Goal: Task Accomplishment & Management: Manage account settings

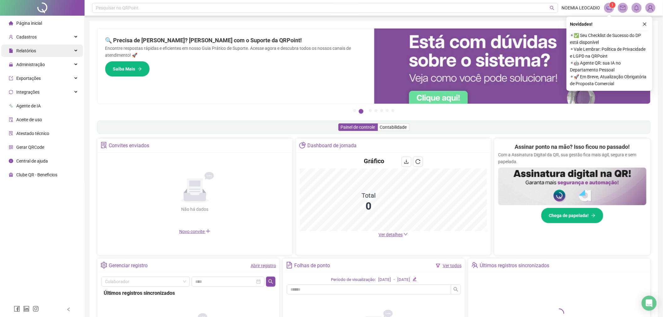
click at [36, 54] on div "Relatórios" at bounding box center [42, 50] width 82 height 13
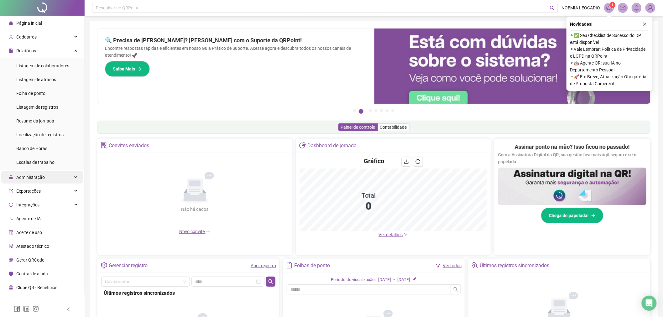
click at [39, 180] on span "Administração" at bounding box center [27, 177] width 36 height 13
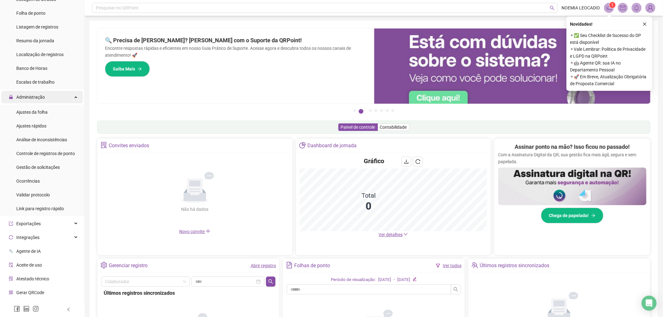
scroll to position [91, 0]
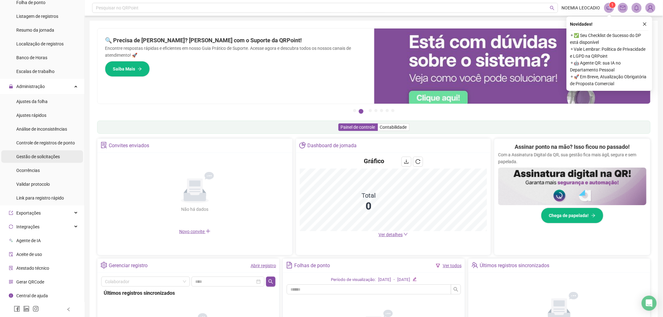
click at [34, 154] on span "Gestão de solicitações" at bounding box center [38, 156] width 44 height 5
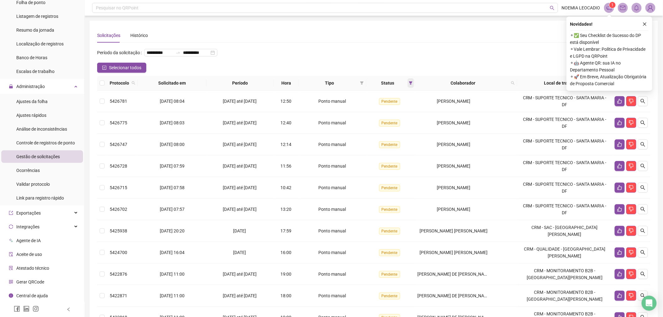
click at [409, 80] on span at bounding box center [410, 82] width 6 height 9
click at [408, 131] on span "OK" at bounding box center [407, 128] width 6 height 7
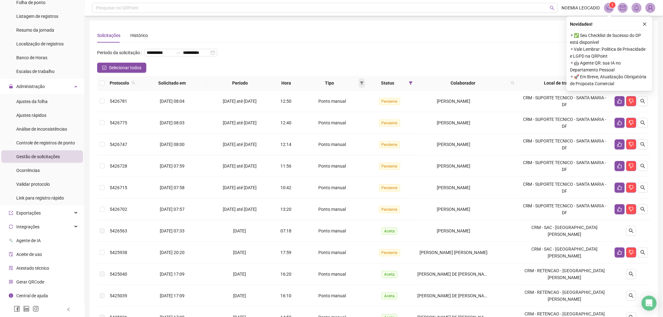
click at [365, 82] on span at bounding box center [362, 82] width 6 height 9
click at [352, 104] on span "Atestado" at bounding box center [346, 105] width 18 height 5
click at [364, 129] on span "OK" at bounding box center [362, 127] width 6 height 7
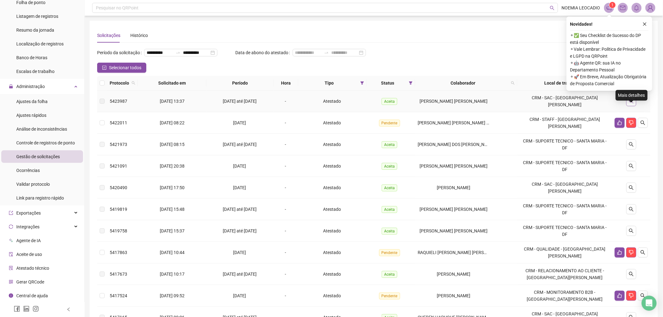
click at [628, 106] on button "button" at bounding box center [631, 101] width 10 height 10
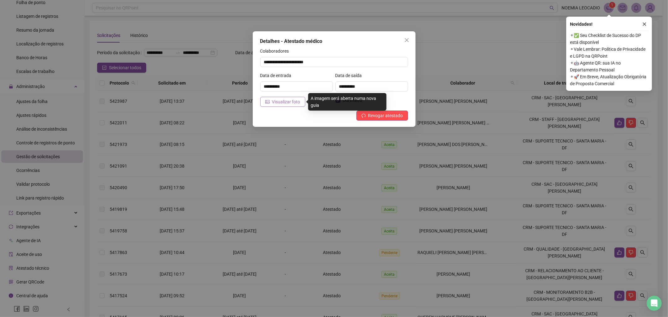
click at [292, 100] on span "Visualizar foto" at bounding box center [286, 101] width 28 height 7
click at [406, 43] on button "Close" at bounding box center [407, 40] width 10 height 10
